Goal: Task Accomplishment & Management: Complete application form

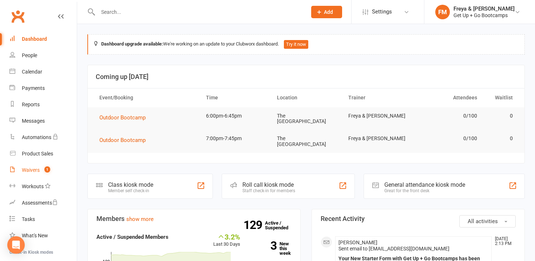
click at [38, 176] on link "Waivers 1" at bounding box center [42, 170] width 67 height 16
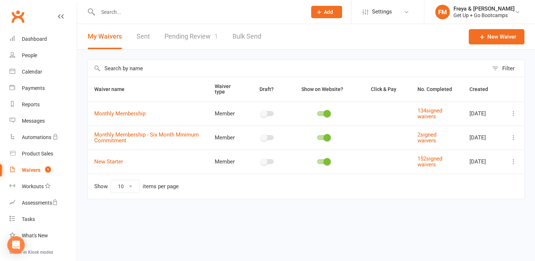
click at [177, 39] on link "Pending Review 1" at bounding box center [190, 36] width 53 height 25
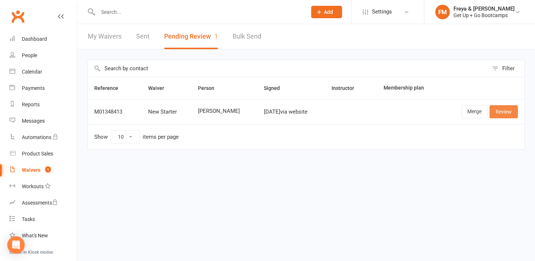
click at [496, 111] on link "Review" at bounding box center [503, 111] width 28 height 13
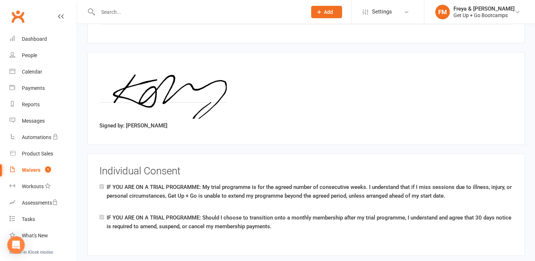
scroll to position [1237, 0]
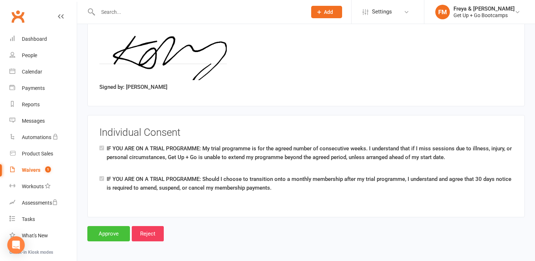
click at [113, 230] on input "Approve" at bounding box center [108, 233] width 43 height 15
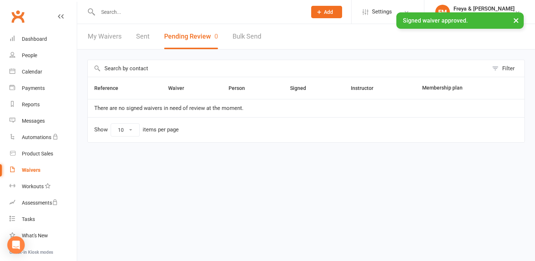
click at [166, 12] on div "× Signed waiver approved." at bounding box center [262, 12] width 525 height 0
click at [164, 10] on input "text" at bounding box center [199, 12] width 206 height 10
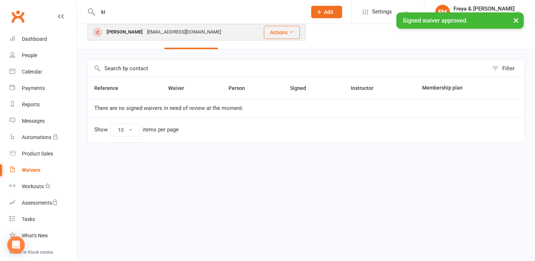
type input "kt"
click at [145, 35] on div "[EMAIL_ADDRESS][DOMAIN_NAME]" at bounding box center [184, 32] width 78 height 11
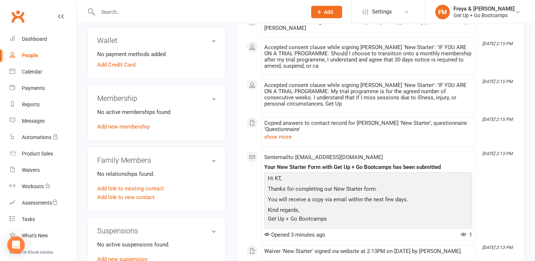
scroll to position [218, 0]
click at [137, 125] on link "Add new membership" at bounding box center [123, 126] width 52 height 7
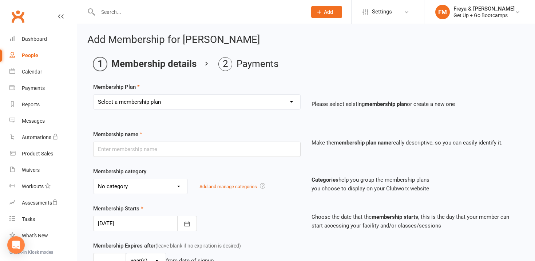
click at [139, 108] on select "Select a membership plan Create new Membership Plan Old Membership: 1 x per wee…" at bounding box center [196, 102] width 207 height 15
select select "6"
click at [93, 95] on select "Select a membership plan Create new Membership Plan Old Membership: 1 x per wee…" at bounding box center [196, 102] width 207 height 15
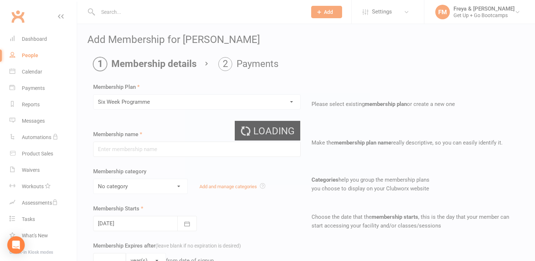
type input "Six Week Programme"
select select "3"
type input "6"
select select "1"
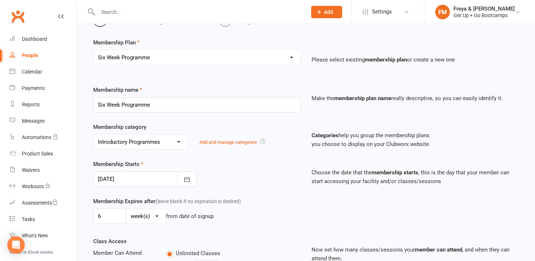
scroll to position [55, 0]
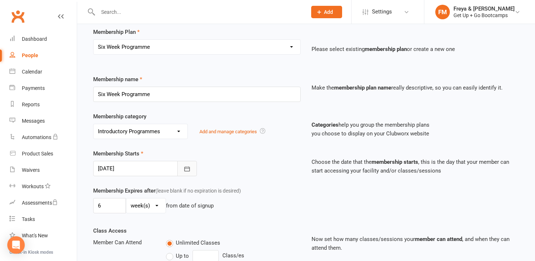
click at [190, 168] on icon "button" at bounding box center [186, 168] width 7 height 7
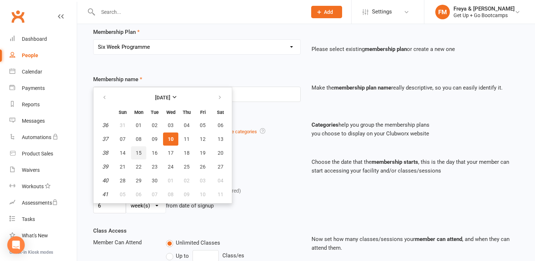
click at [142, 155] on button "15" at bounding box center [138, 152] width 15 height 13
type input "[DATE]"
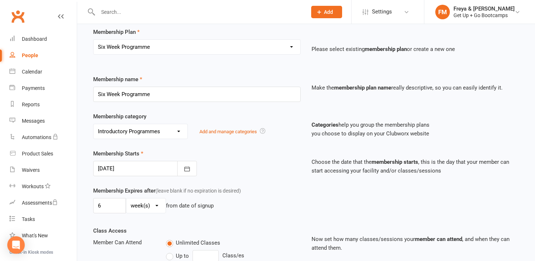
click at [267, 169] on div "Membership Starts [DATE] [DATE] Sun Mon Tue Wed Thu Fri Sat 36 31 01 02 03 04 0…" at bounding box center [197, 162] width 218 height 27
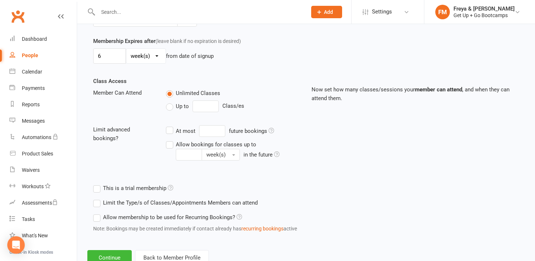
scroll to position [230, 0]
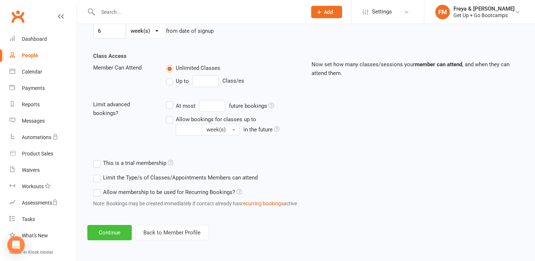
click at [116, 231] on button "Continue" at bounding box center [109, 232] width 44 height 15
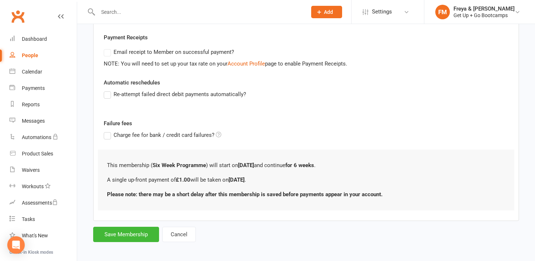
scroll to position [135, 0]
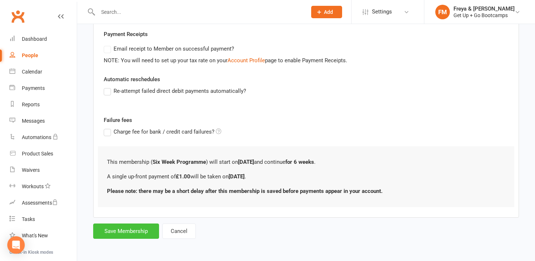
click at [141, 231] on button "Save Membership" at bounding box center [126, 230] width 66 height 15
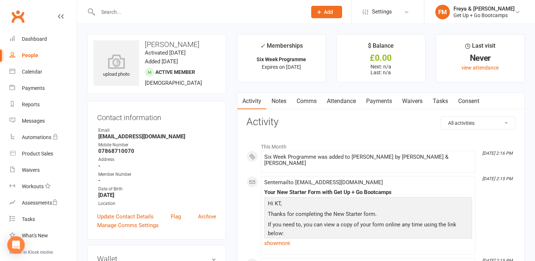
click at [155, 7] on input "text" at bounding box center [199, 12] width 206 height 10
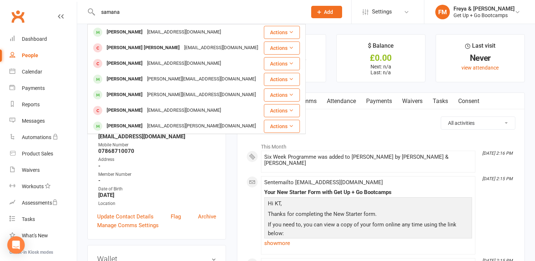
type input "samana"
